Goal: Task Accomplishment & Management: Complete application form

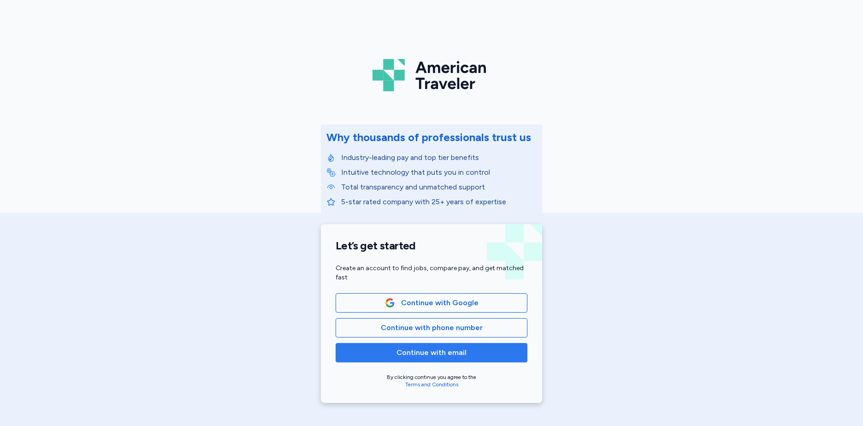
click at [444, 354] on span "Continue with email" at bounding box center [431, 352] width 70 height 11
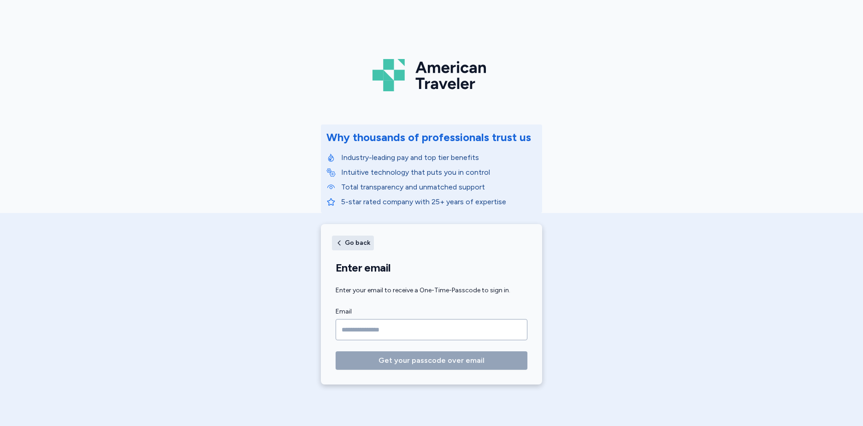
click at [350, 243] on span "Go back" at bounding box center [357, 243] width 25 height 6
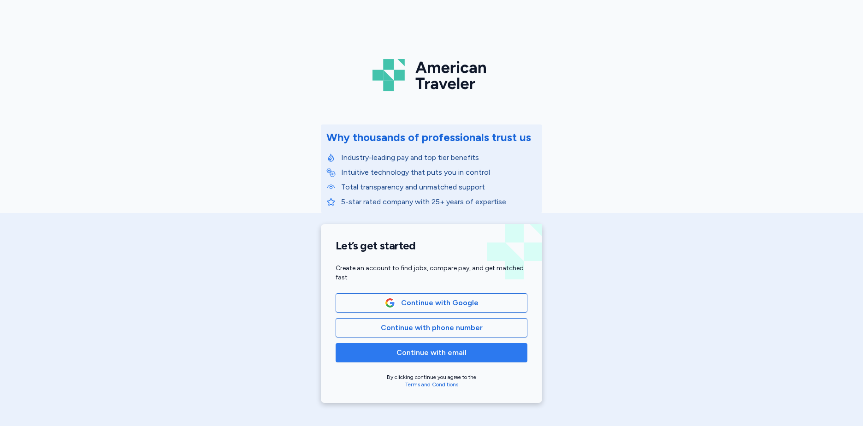
click at [421, 353] on span "Continue with email" at bounding box center [431, 352] width 70 height 11
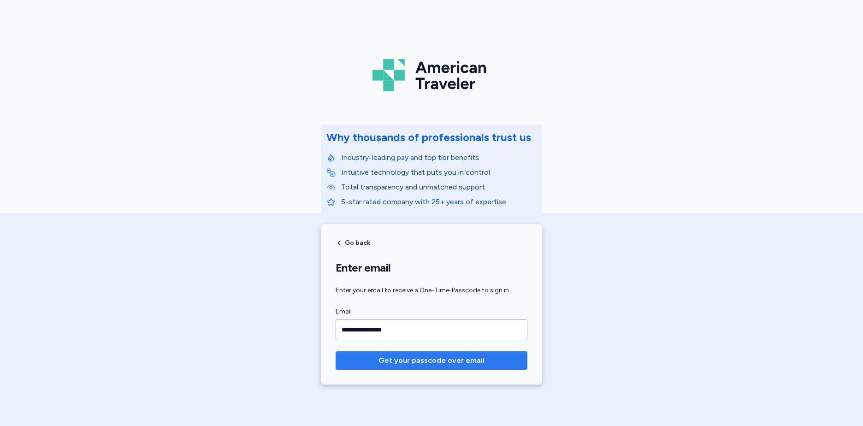
type input "**********"
click at [428, 363] on span "Get your passcode over email" at bounding box center [431, 360] width 106 height 11
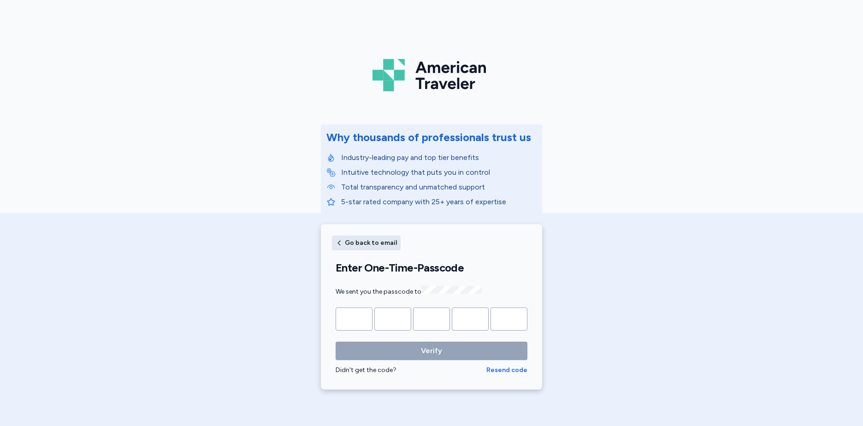
click at [355, 243] on span "Go back to email" at bounding box center [371, 243] width 52 height 6
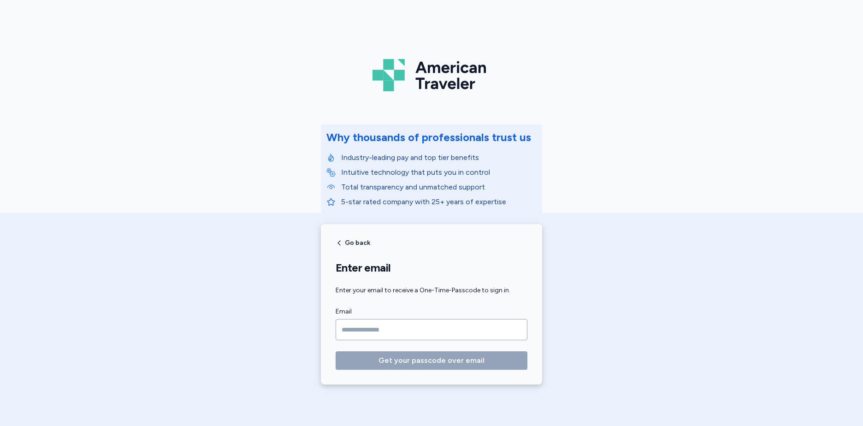
click at [355, 243] on span "Go back" at bounding box center [357, 243] width 25 height 6
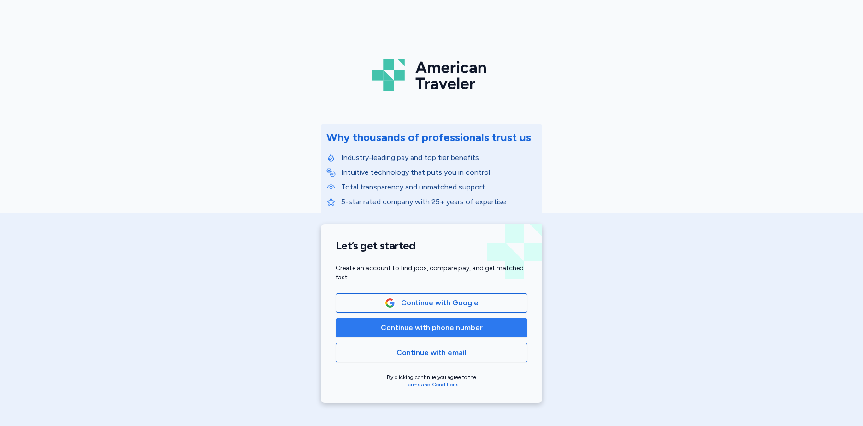
click at [407, 325] on span "Continue with phone number" at bounding box center [432, 327] width 102 height 11
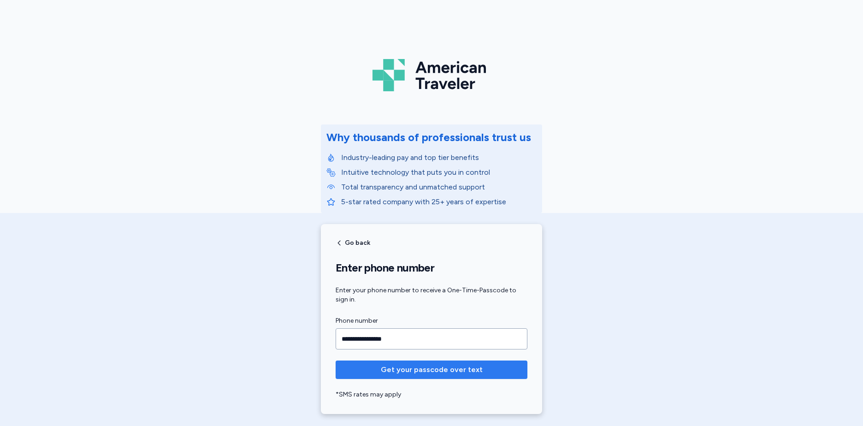
type input "**********"
click at [422, 369] on span "Get your passcode over text" at bounding box center [432, 369] width 102 height 11
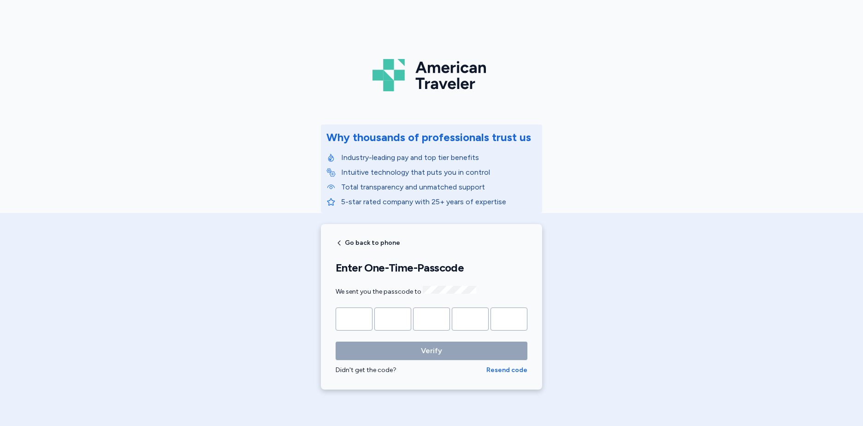
type input "*"
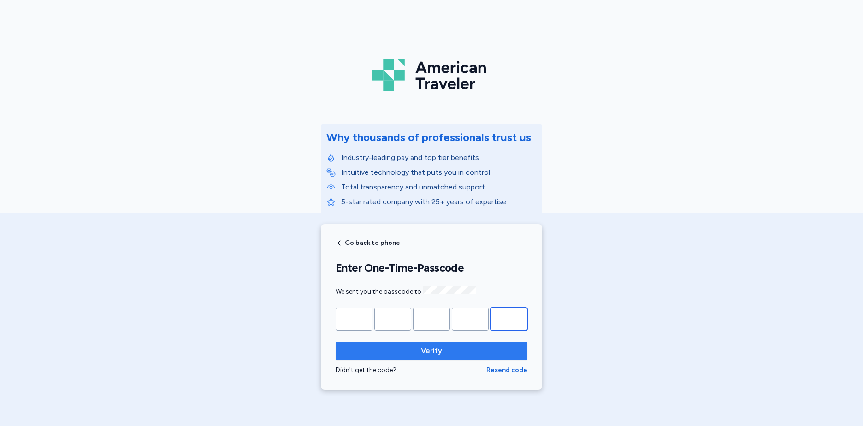
type input "*"
click at [444, 355] on button "Verify" at bounding box center [432, 351] width 192 height 18
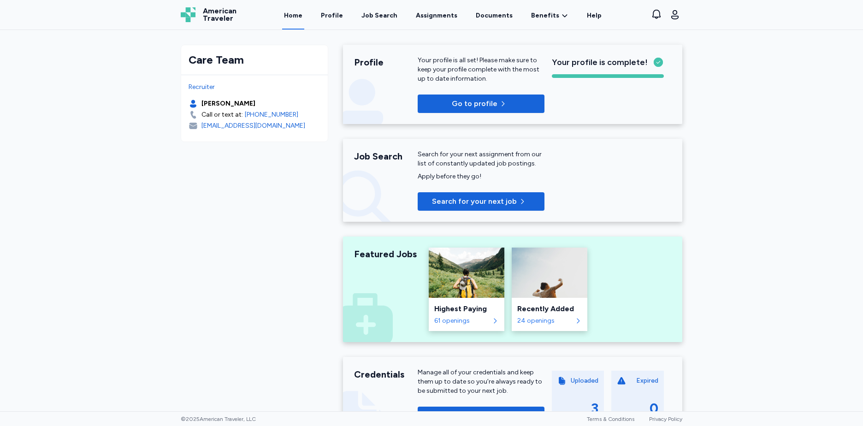
click at [169, 357] on div "Care Team Recruiter [PERSON_NAME] Call or text at: [PHONE_NUMBER] [EMAIL_ADDRES…" at bounding box center [431, 220] width 863 height 381
click at [485, 203] on span "Search for your next job" at bounding box center [474, 201] width 85 height 11
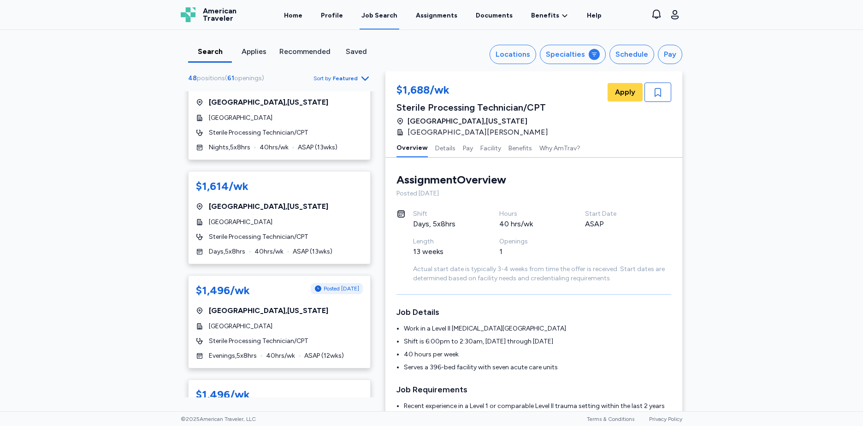
scroll to position [242, 0]
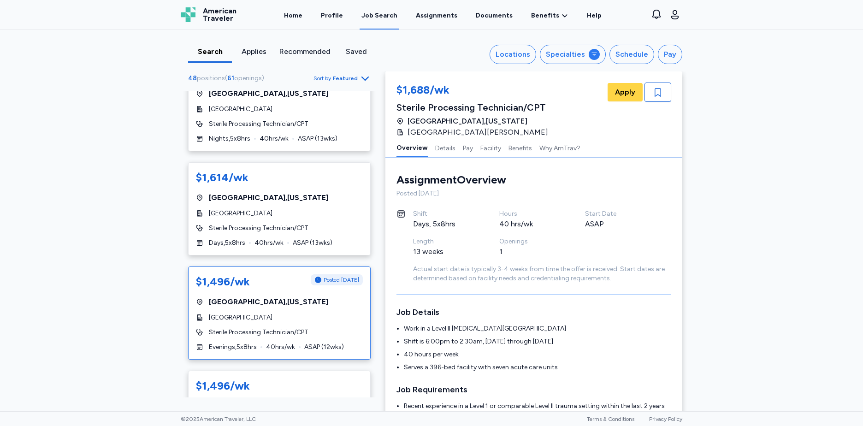
click at [318, 315] on div "[GEOGRAPHIC_DATA]" at bounding box center [279, 317] width 167 height 9
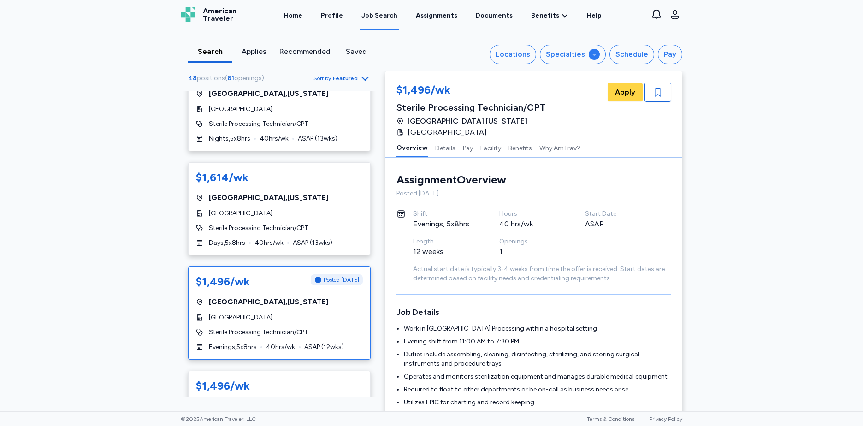
scroll to position [1, 0]
click at [617, 96] on span "Apply" at bounding box center [625, 92] width 20 height 11
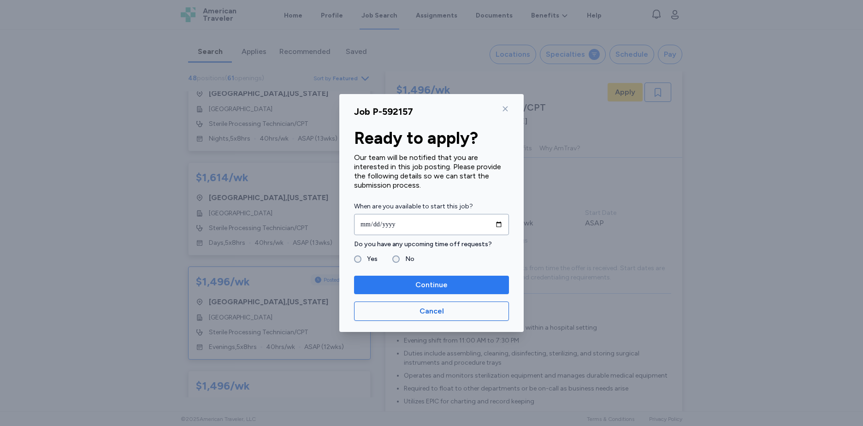
click at [438, 288] on span "Continue" at bounding box center [431, 284] width 32 height 11
